Goal: Task Accomplishment & Management: Manage account settings

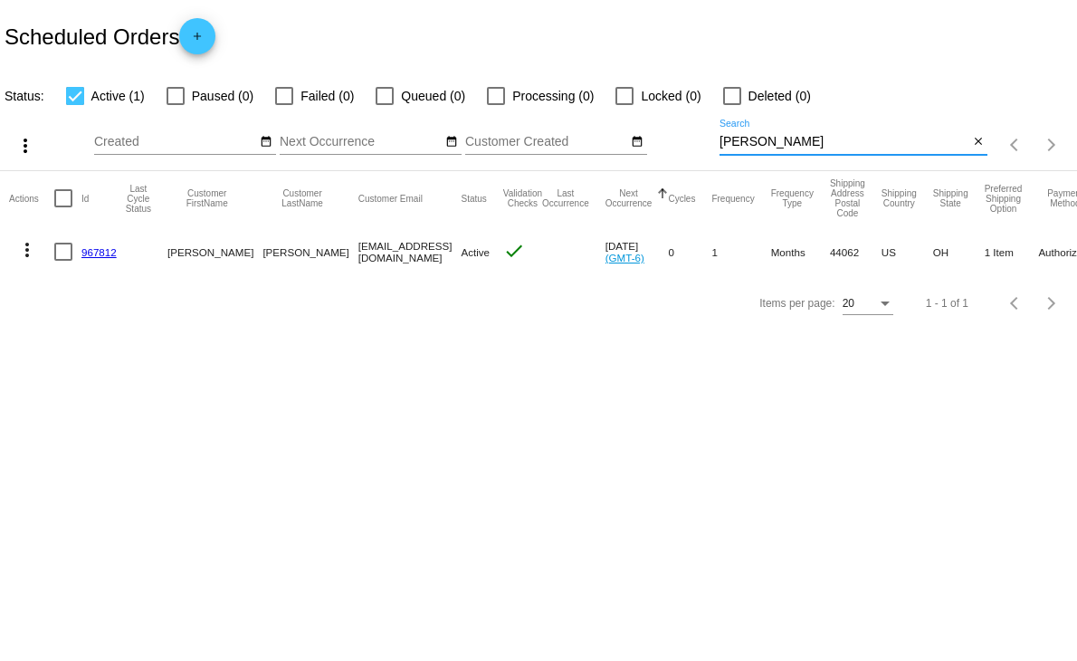
drag, startPoint x: 770, startPoint y: 148, endPoint x: 656, endPoint y: 148, distance: 114.0
click at [657, 148] on div "more_vert Aug Jan Feb Mar [DATE]" at bounding box center [538, 139] width 1077 height 64
type input "[PERSON_NAME]"
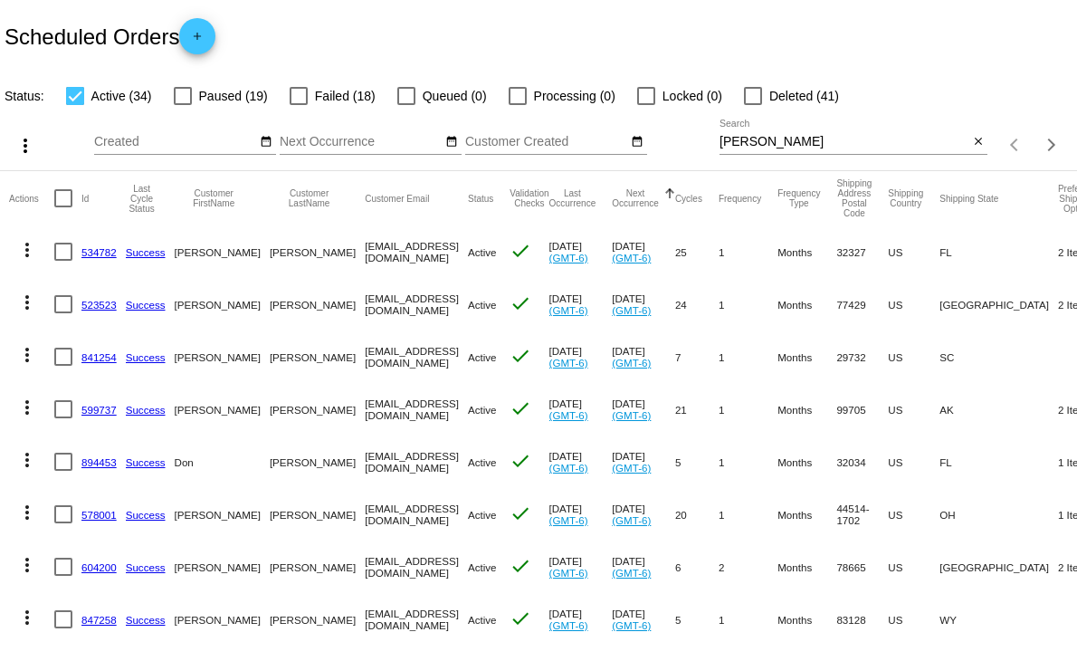
click at [95, 248] on link "534782" at bounding box center [98, 252] width 35 height 12
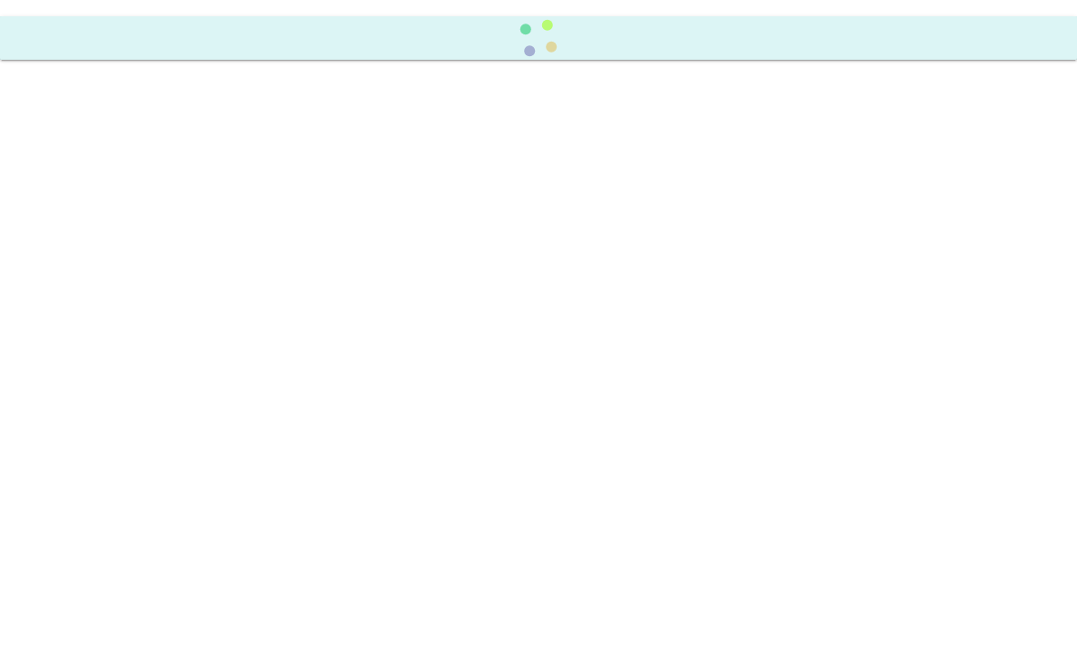
click at [91, 249] on body at bounding box center [538, 330] width 1077 height 661
click at [93, 248] on body at bounding box center [538, 330] width 1077 height 661
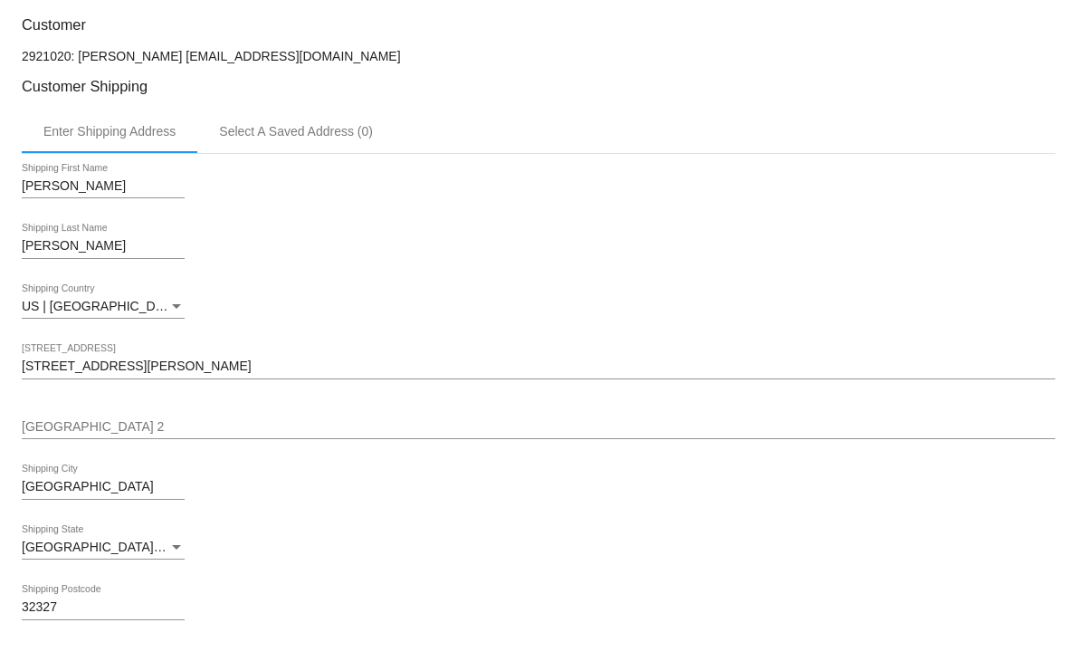
scroll to position [502, 0]
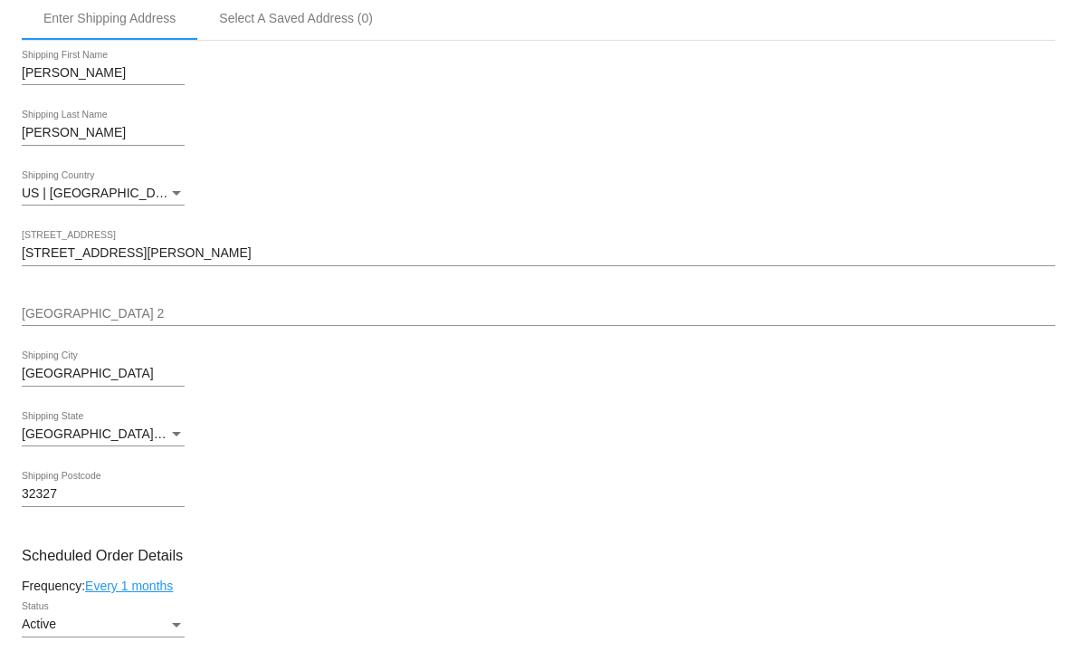
click at [328, 307] on input "[GEOGRAPHIC_DATA] 2" at bounding box center [539, 314] width 1034 height 14
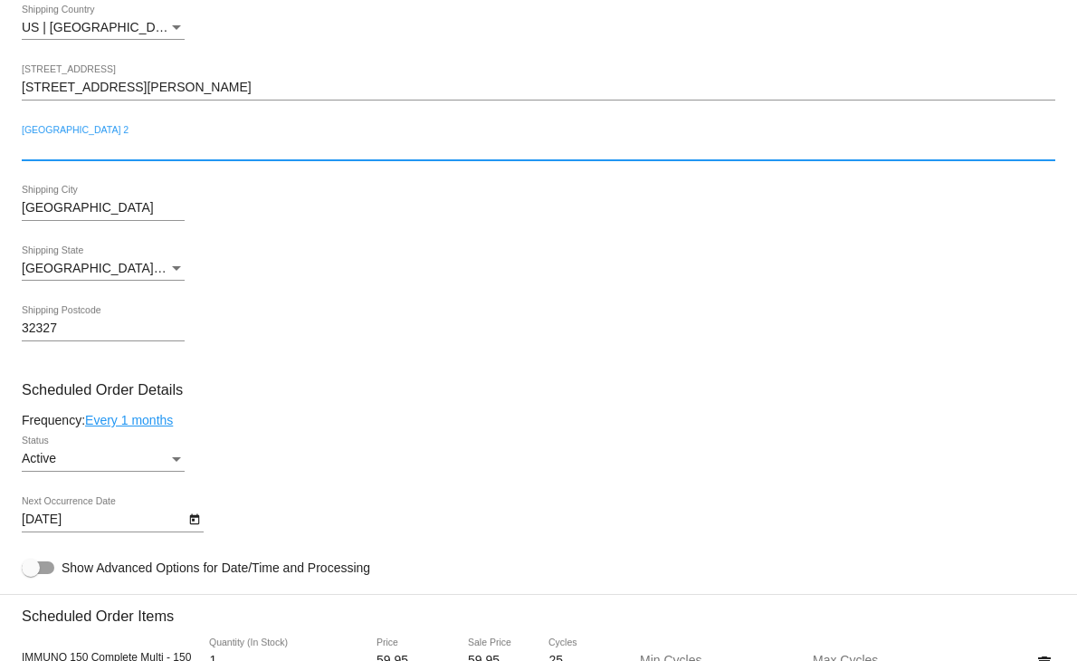
scroll to position [703, 0]
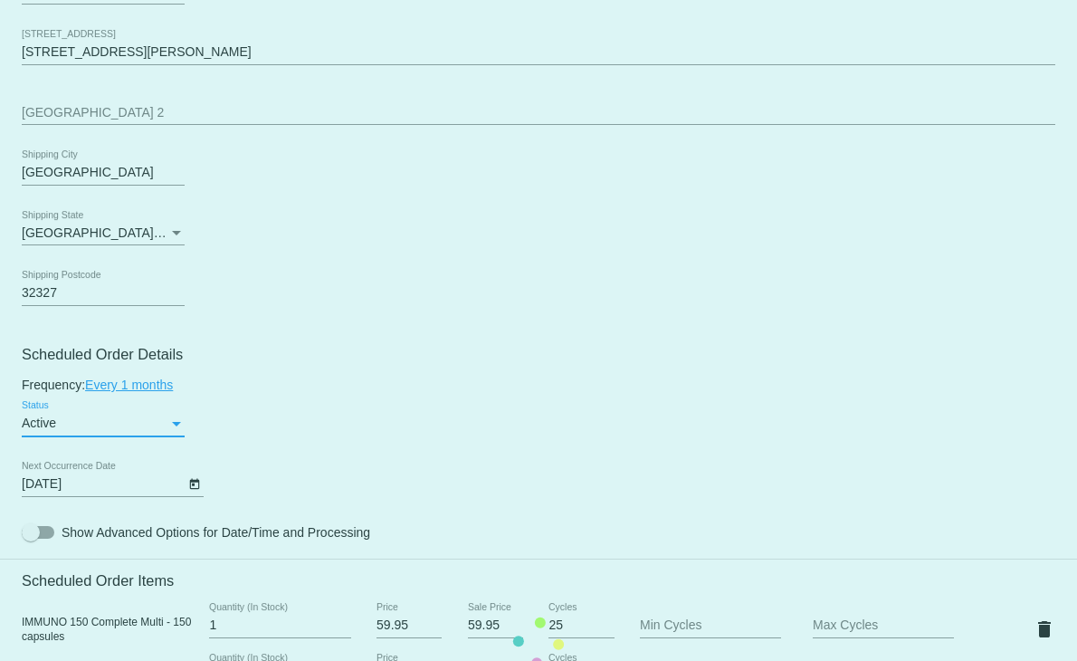
click at [175, 416] on mat-card "Customer 2921020: [PERSON_NAME] [EMAIL_ADDRESS][DOMAIN_NAME] Customer Shipping …" at bounding box center [538, 643] width 1077 height 1924
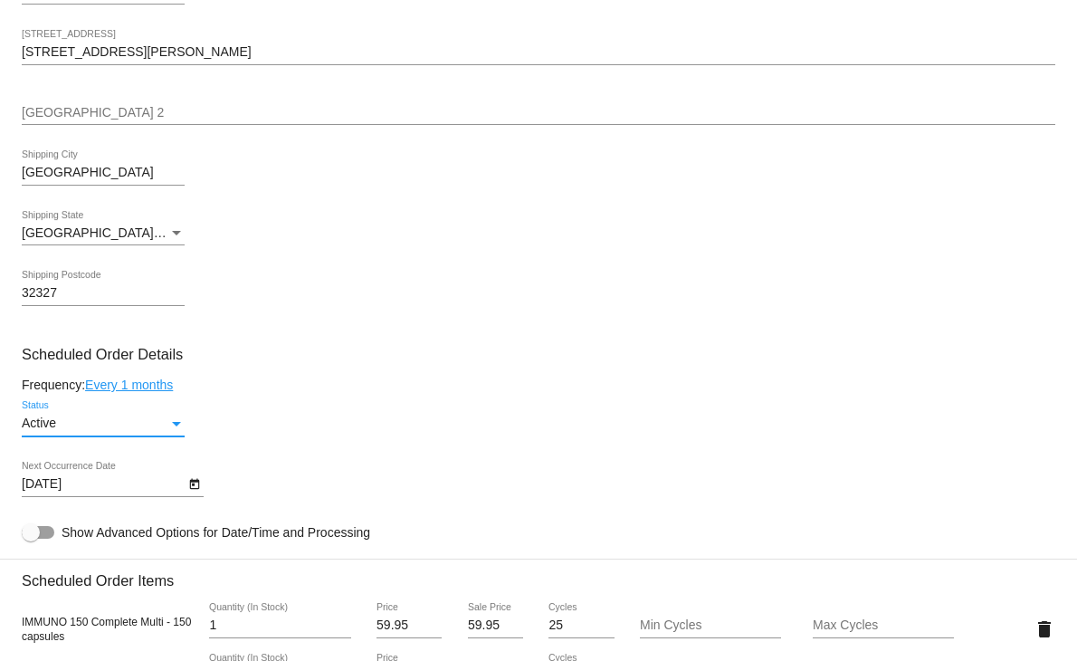
click at [175, 422] on div "Status" at bounding box center [176, 424] width 9 height 5
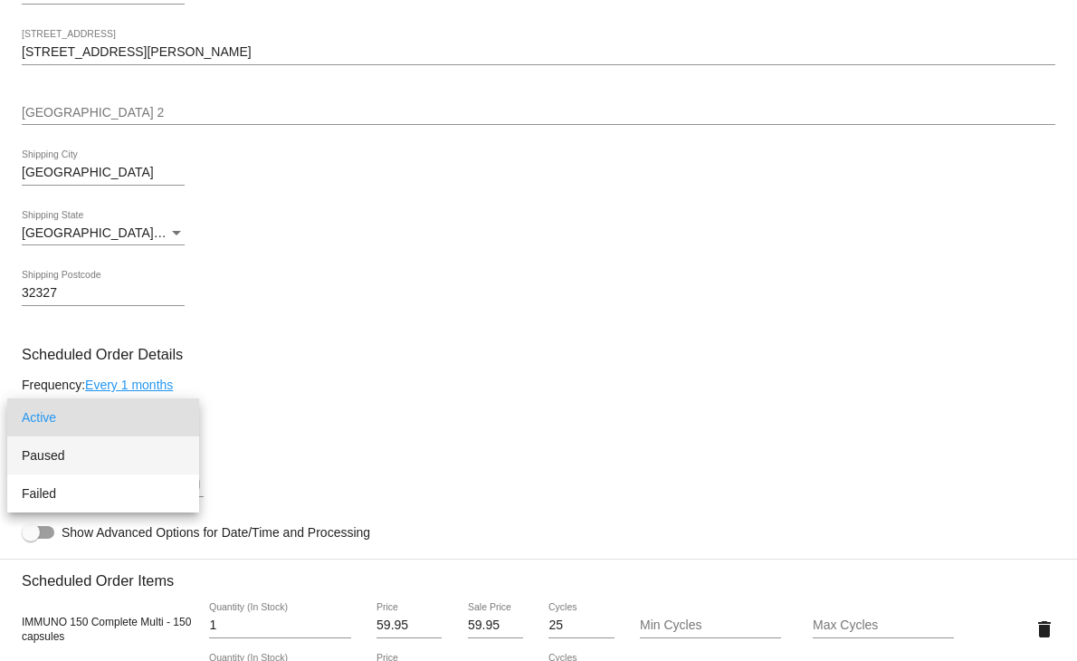
click at [64, 448] on span "Paused" at bounding box center [103, 455] width 163 height 38
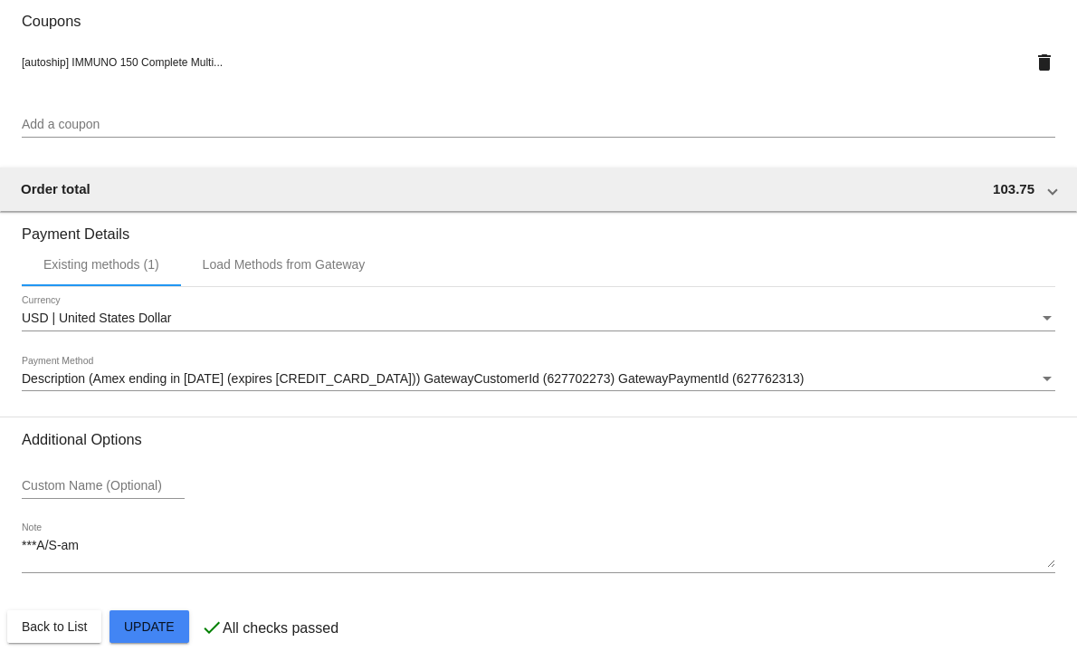
scroll to position [1638, 0]
